Goal: Subscribe to service/newsletter

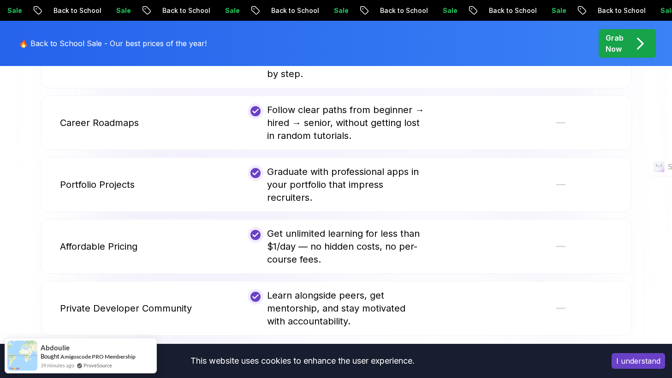
scroll to position [2690, 0]
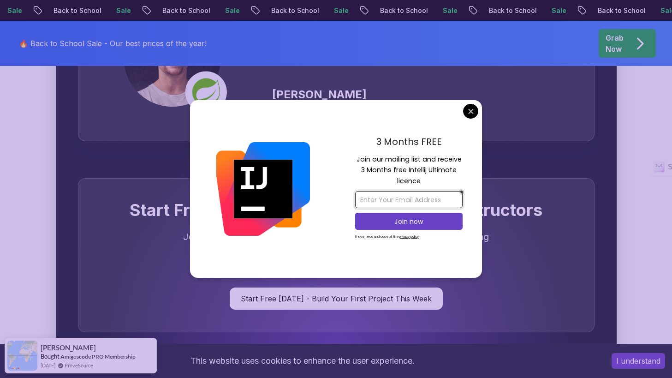
click at [427, 197] on input "email" at bounding box center [408, 199] width 107 height 17
type input "[EMAIL_ADDRESS][DOMAIN_NAME]"
click at [402, 226] on button "Join now" at bounding box center [408, 221] width 107 height 17
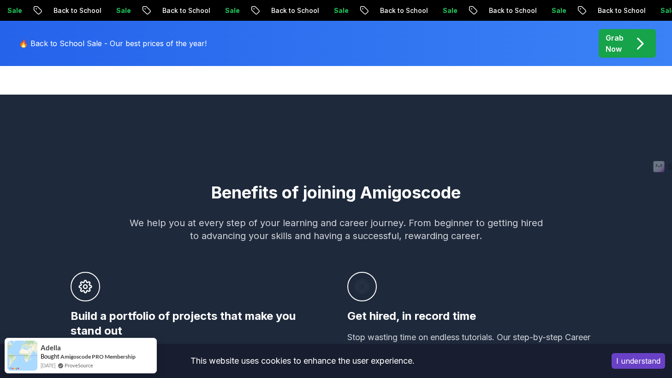
scroll to position [543, 0]
